Goal: Navigation & Orientation: Go to known website

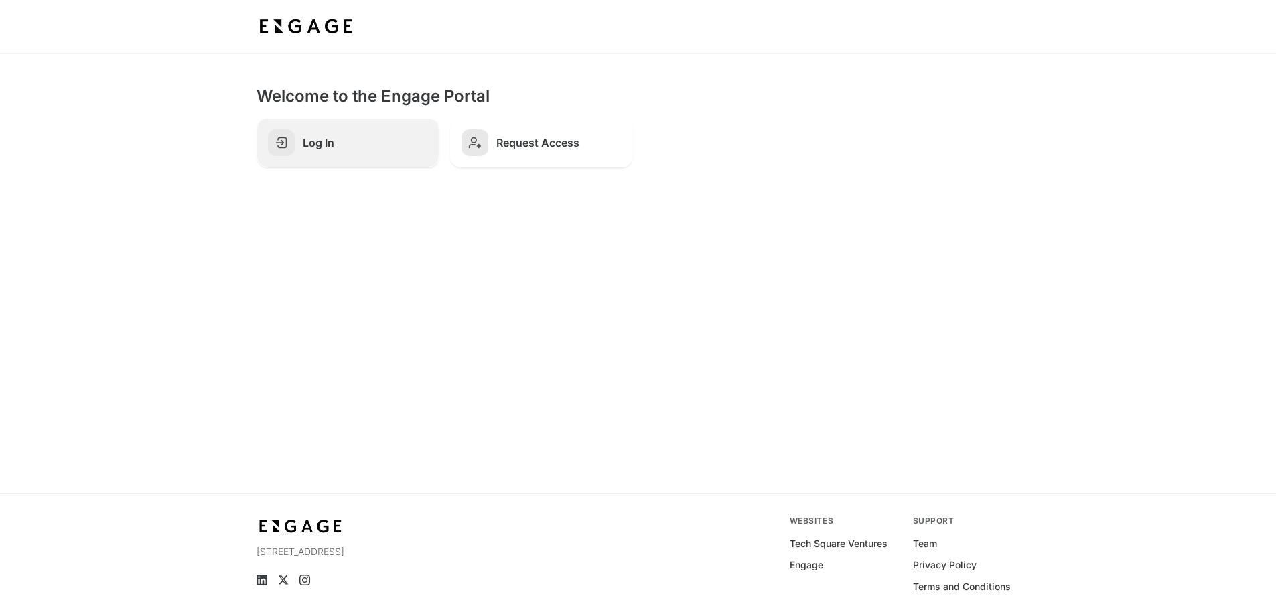
click at [364, 149] on link "Log In" at bounding box center [347, 143] width 183 height 50
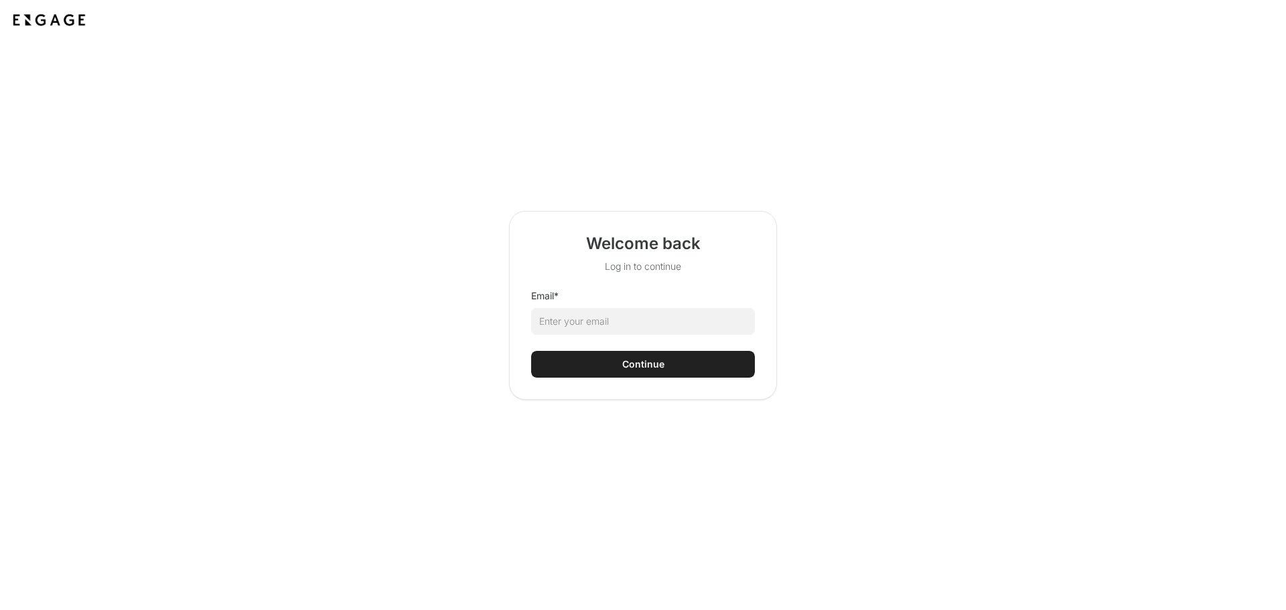
click at [650, 328] on html "Welcome back Log in to continue Email * Continue" at bounding box center [643, 305] width 1286 height 610
click at [650, 322] on input "Email *" at bounding box center [643, 321] width 224 height 27
type input "[PERSON_NAME][EMAIL_ADDRESS][PERSON_NAME][DOMAIN_NAME]"
click at [680, 364] on button "Continue" at bounding box center [643, 364] width 224 height 27
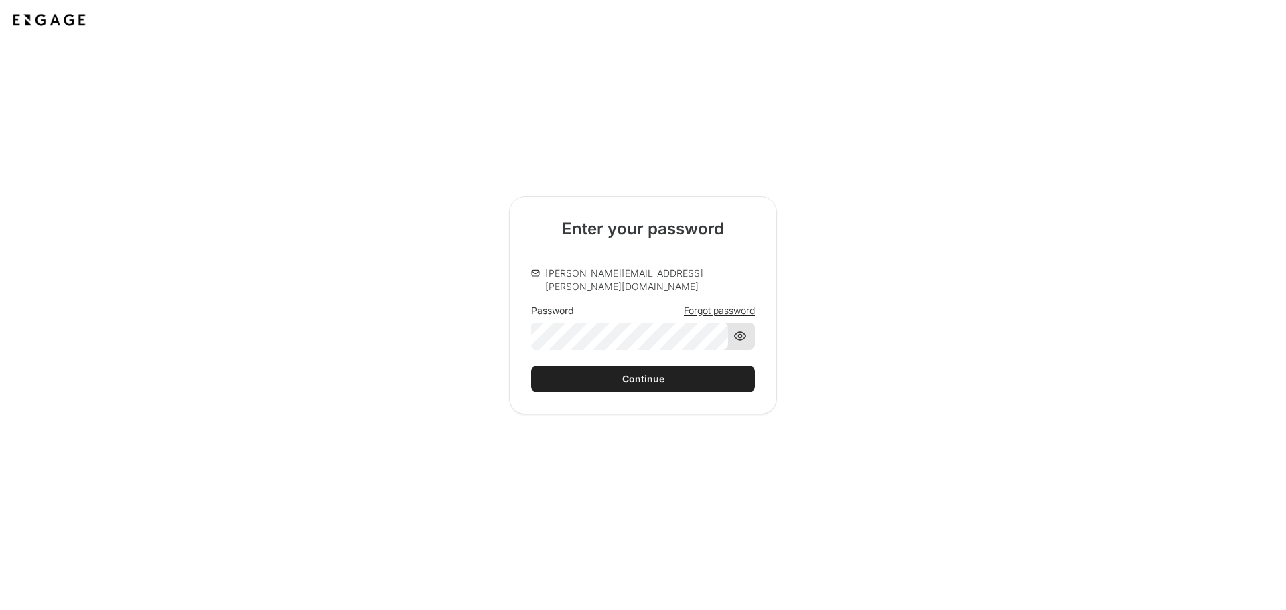
click at [742, 335] on icon at bounding box center [739, 335] width 13 height 13
click at [709, 370] on button "Continue" at bounding box center [643, 379] width 224 height 27
